Goal: Task Accomplishment & Management: Manage account settings

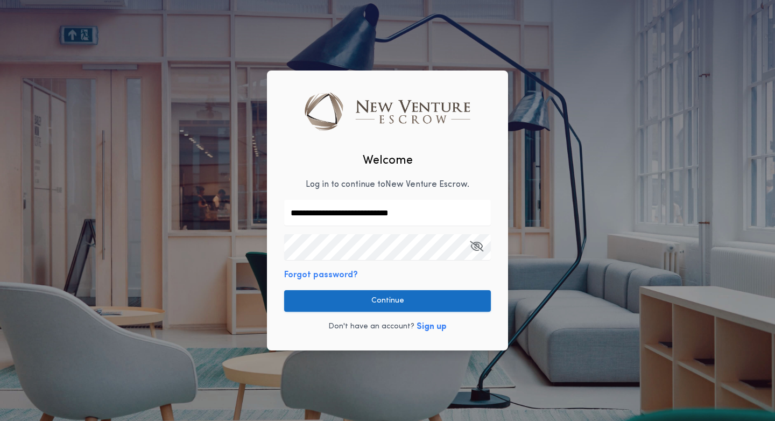
click at [359, 299] on button "Continue" at bounding box center [387, 301] width 207 height 22
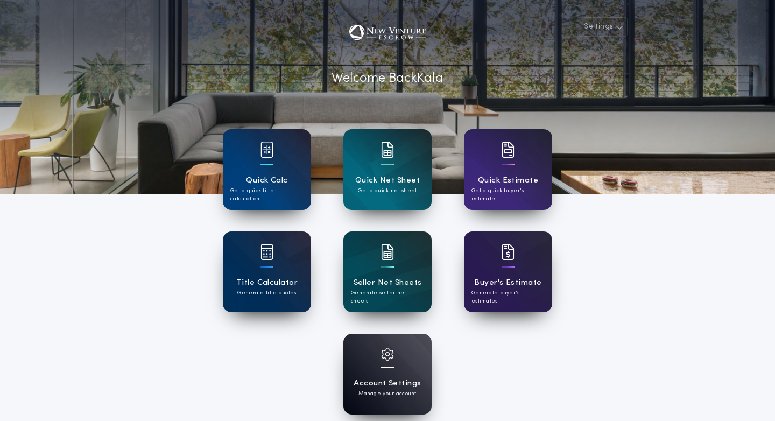
click at [386, 359] on img at bounding box center [387, 354] width 13 height 13
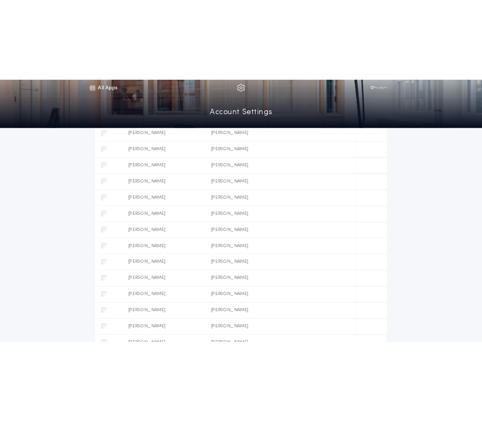
scroll to position [472, 0]
